Goal: Register for event/course

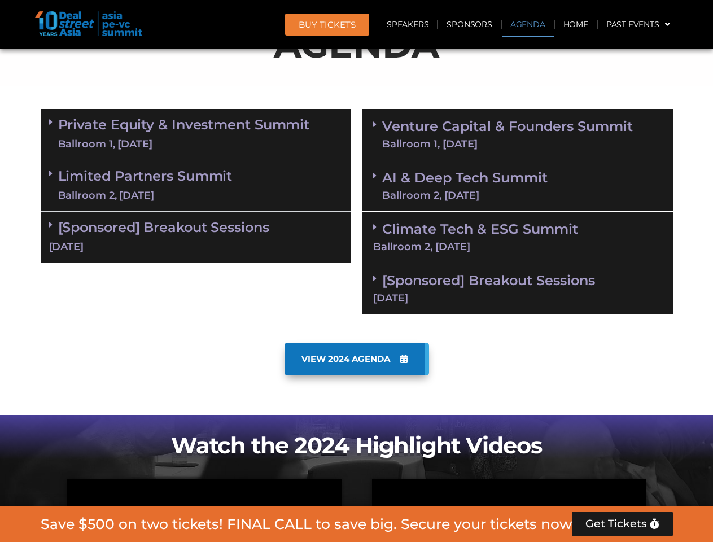
scroll to position [699, 0]
